Goal: Task Accomplishment & Management: Manage account settings

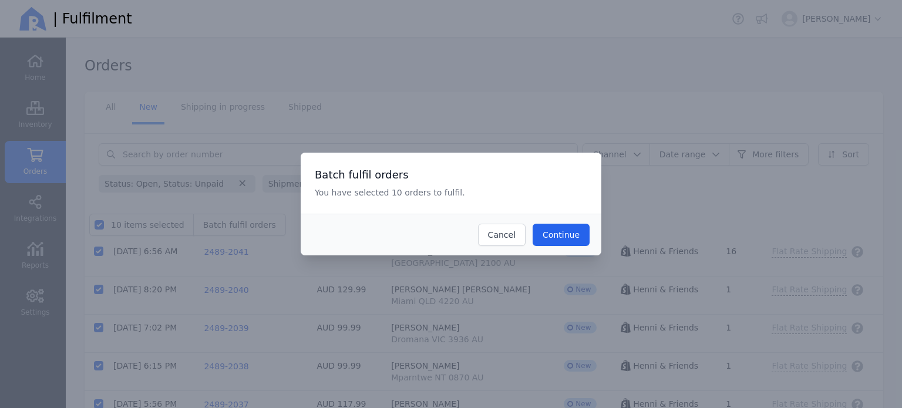
click at [555, 241] on button "Continue" at bounding box center [560, 235] width 57 height 22
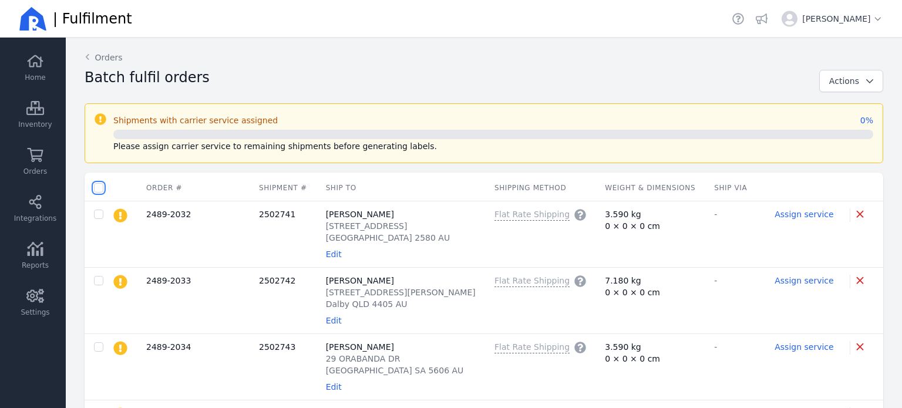
click at [101, 186] on input "checkbox" at bounding box center [98, 187] width 9 height 9
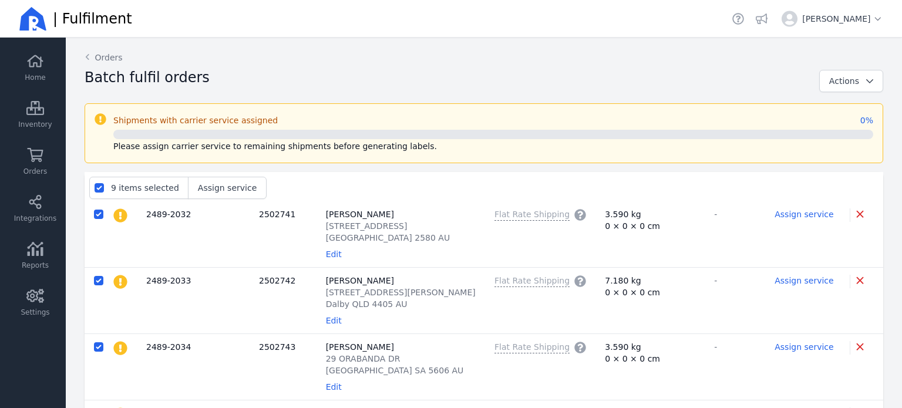
checkbox input "true"
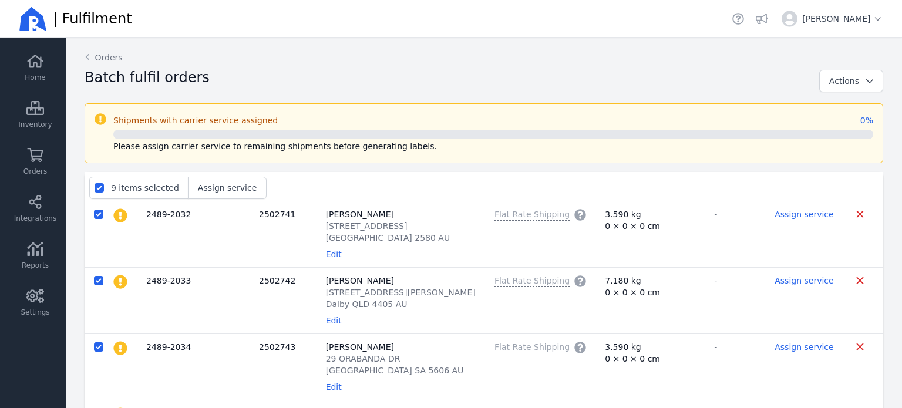
checkbox input "true"
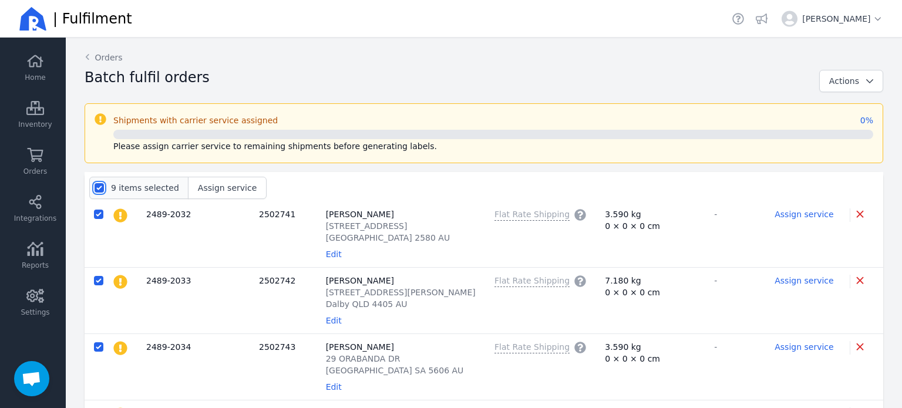
click at [99, 186] on input "checkbox" at bounding box center [99, 187] width 9 height 9
checkbox input "false"
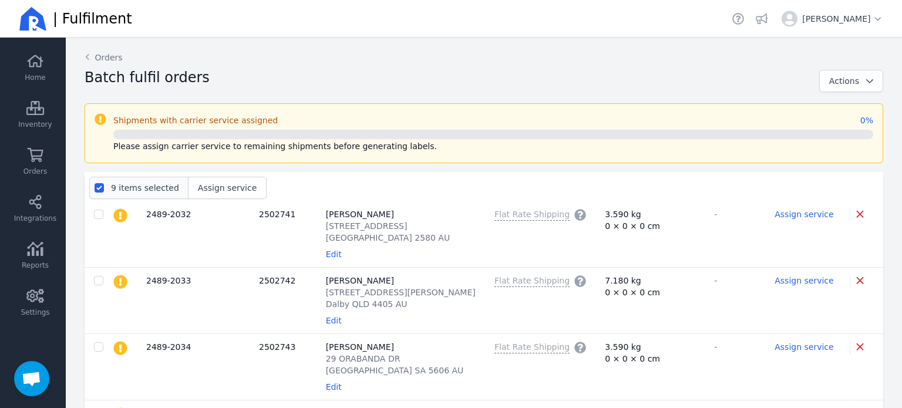
checkbox input "false"
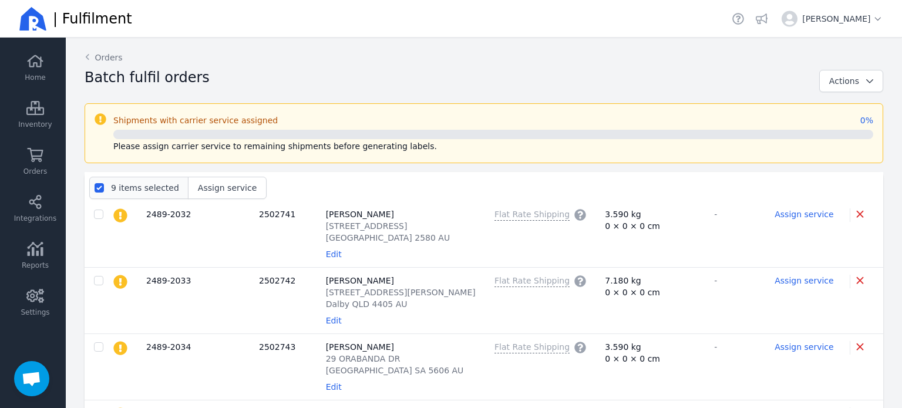
checkbox input "false"
drag, startPoint x: 34, startPoint y: 165, endPoint x: 100, endPoint y: 188, distance: 70.4
click at [100, 188] on input "checkbox" at bounding box center [98, 187] width 9 height 9
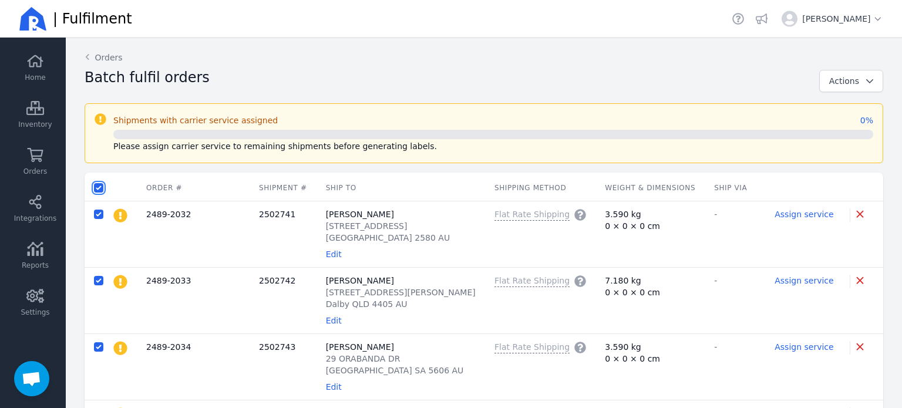
checkbox input "true"
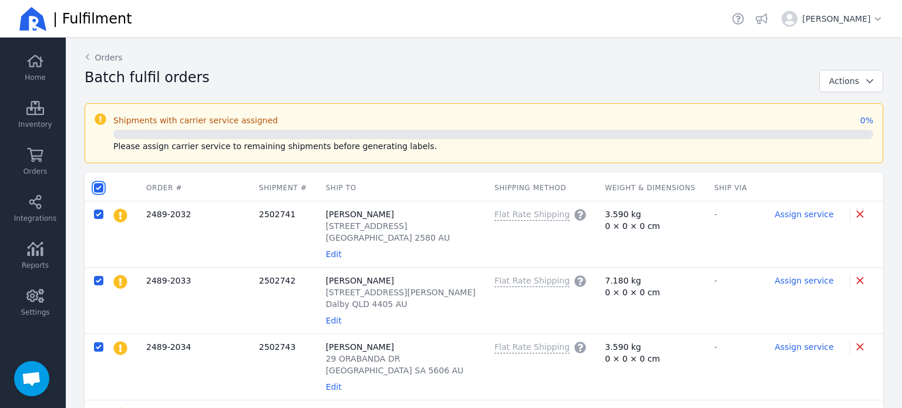
checkbox input "true"
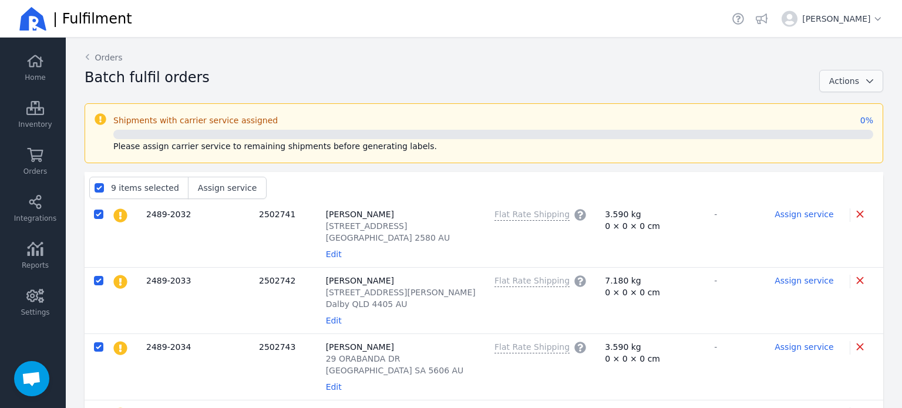
click at [859, 81] on span "button" at bounding box center [866, 81] width 14 height 12
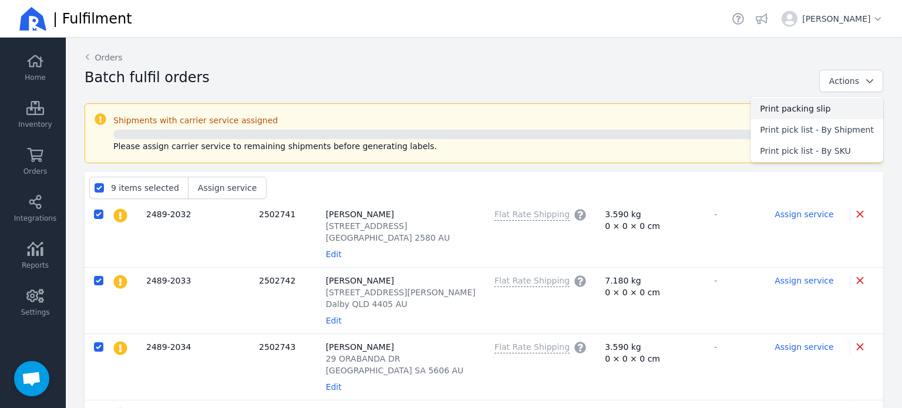
click at [821, 106] on span "Print packing slip" at bounding box center [817, 109] width 114 height 12
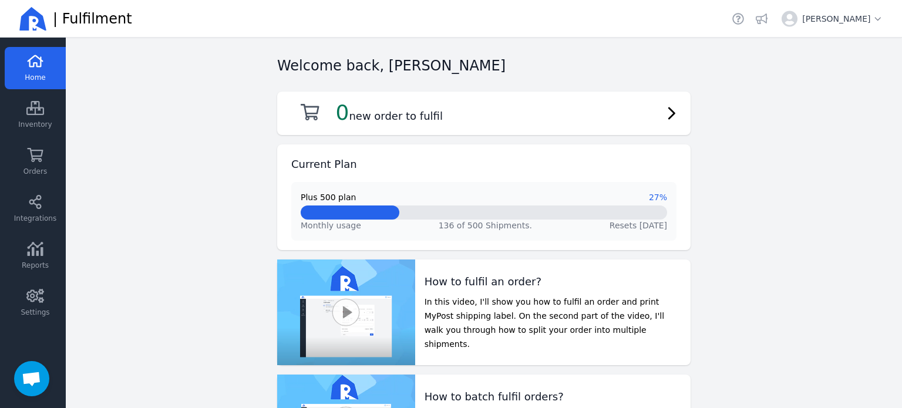
scroll to position [332, 0]
click at [28, 173] on span "Orders" at bounding box center [34, 171] width 23 height 9
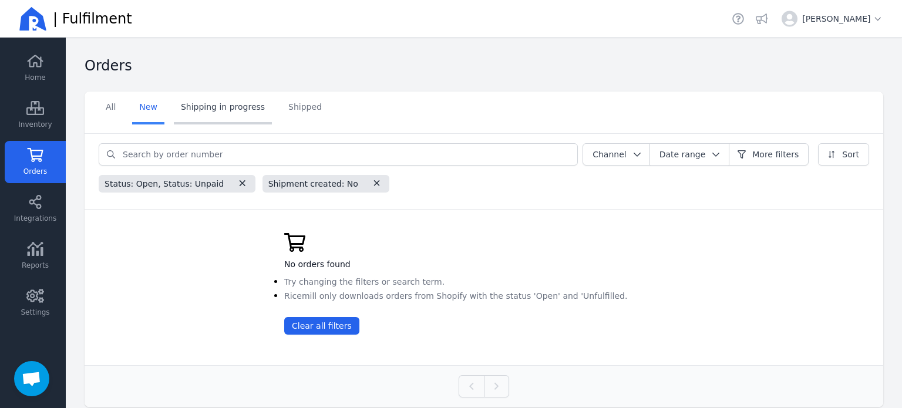
click at [180, 108] on link "Shipping in progress" at bounding box center [223, 108] width 98 height 33
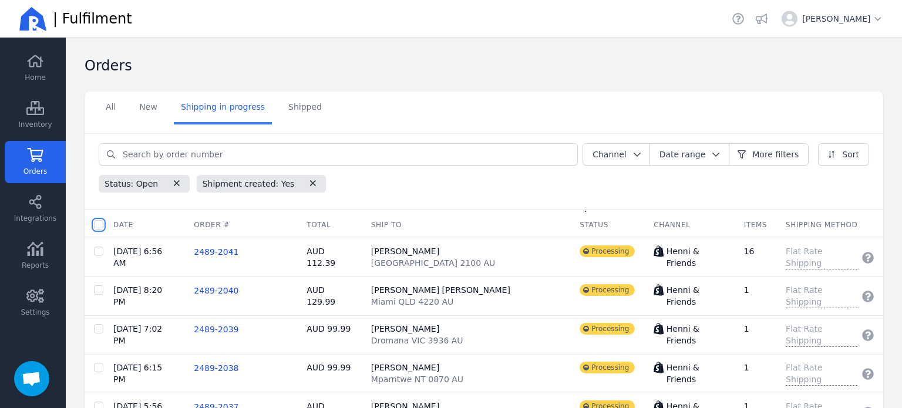
click at [99, 224] on input "checkbox" at bounding box center [98, 224] width 9 height 9
checkbox input "true"
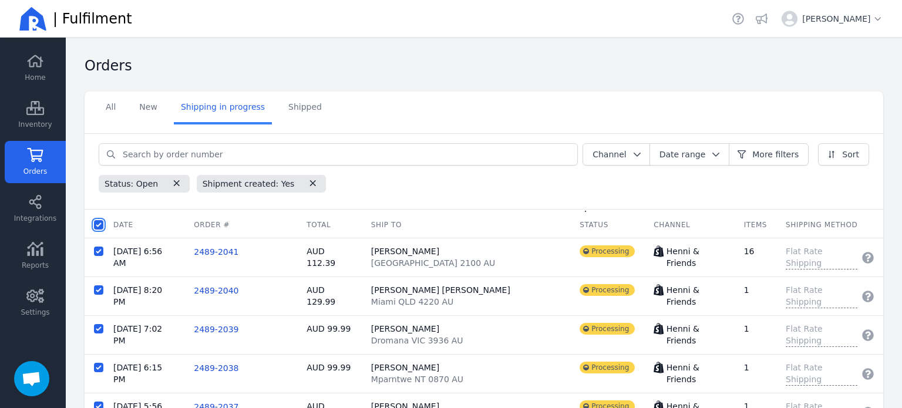
checkbox input "true"
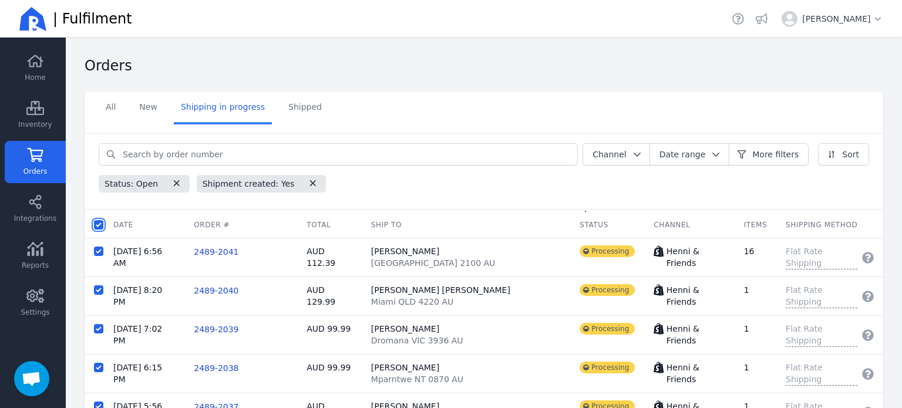
checkbox input "true"
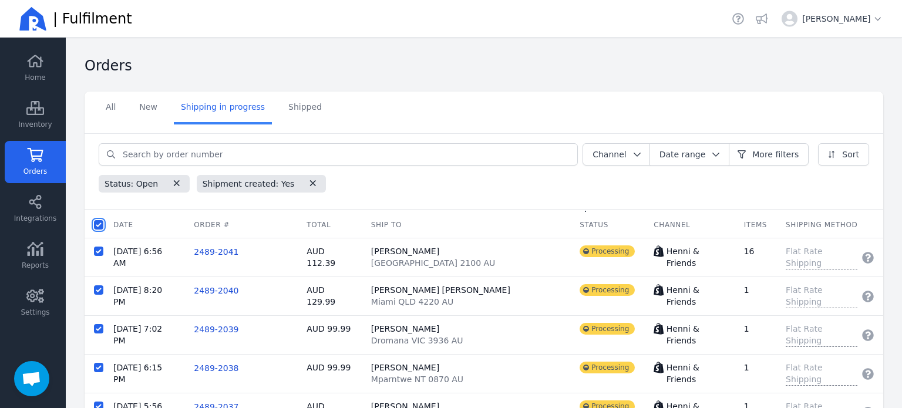
checkbox input "true"
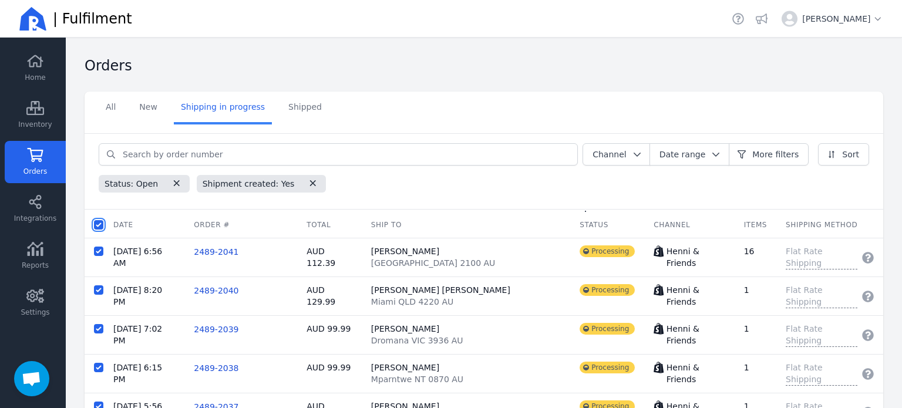
checkbox input "true"
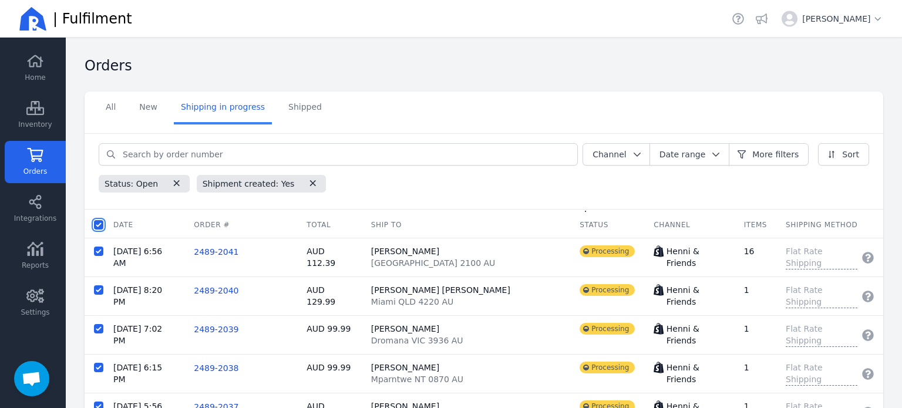
checkbox input "true"
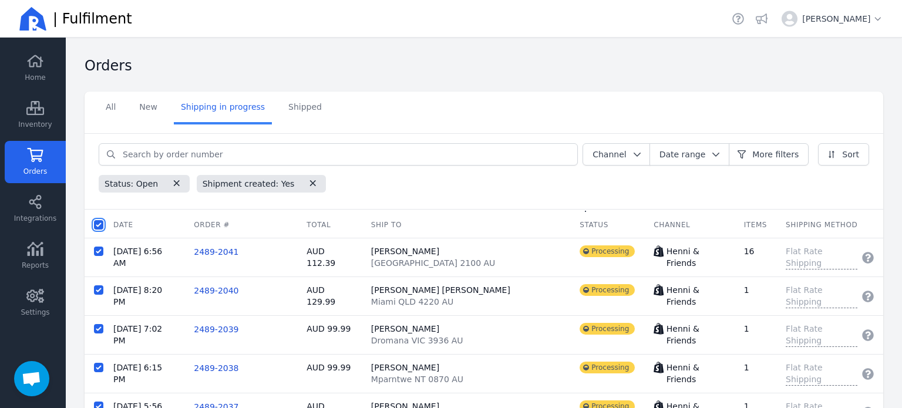
checkbox input "true"
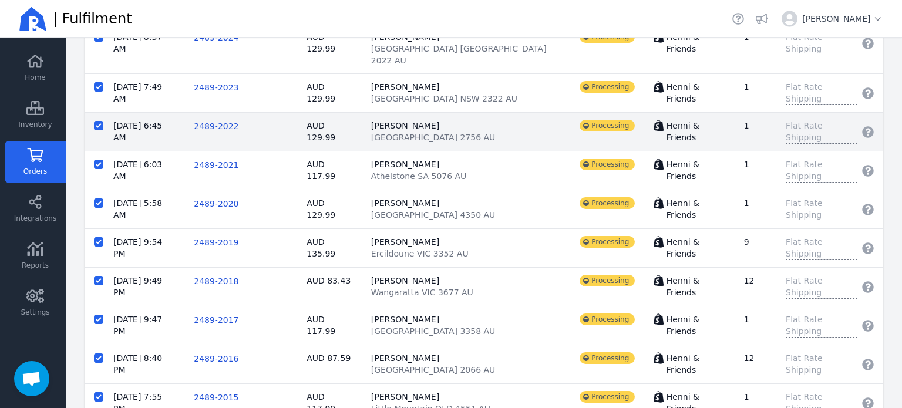
scroll to position [1042, 0]
